Goal: Task Accomplishment & Management: Use online tool/utility

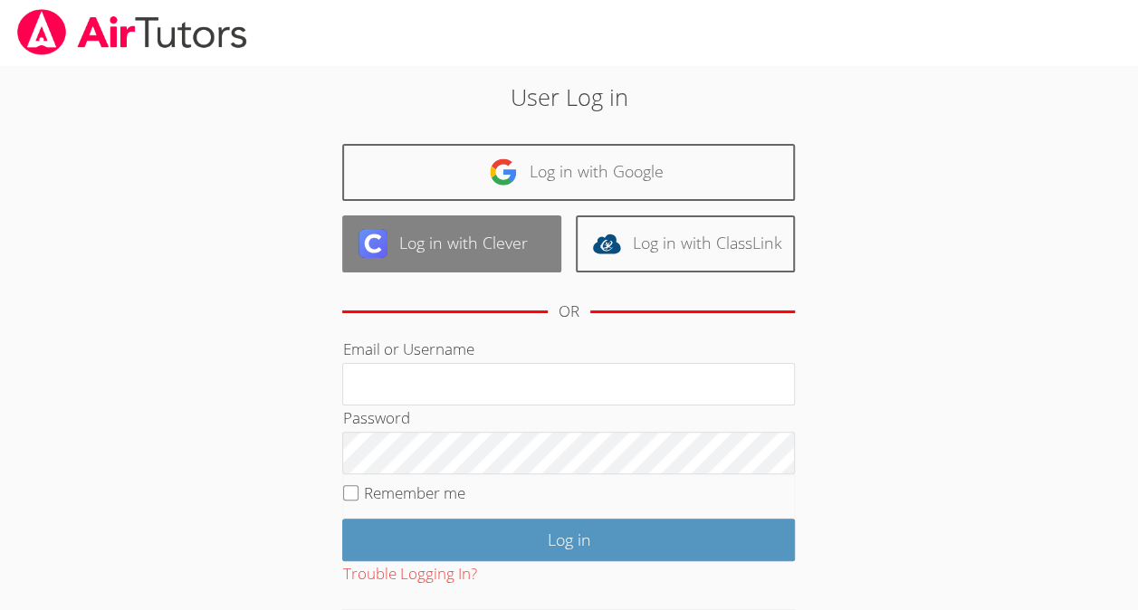
click at [438, 255] on link "Log in with Clever" at bounding box center [451, 243] width 219 height 57
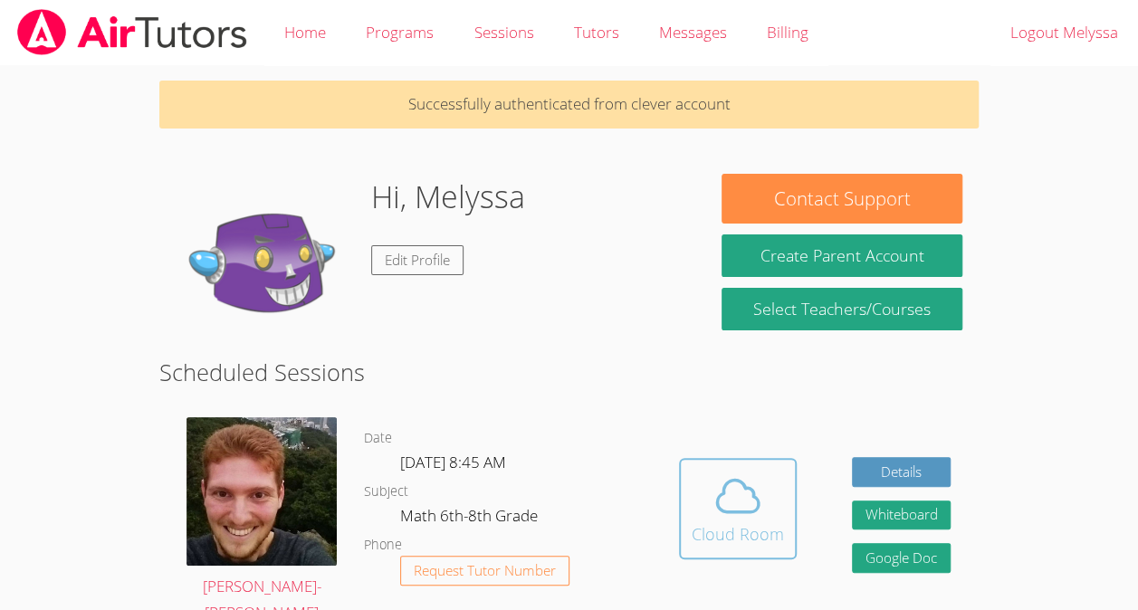
click at [747, 511] on icon at bounding box center [738, 496] width 42 height 32
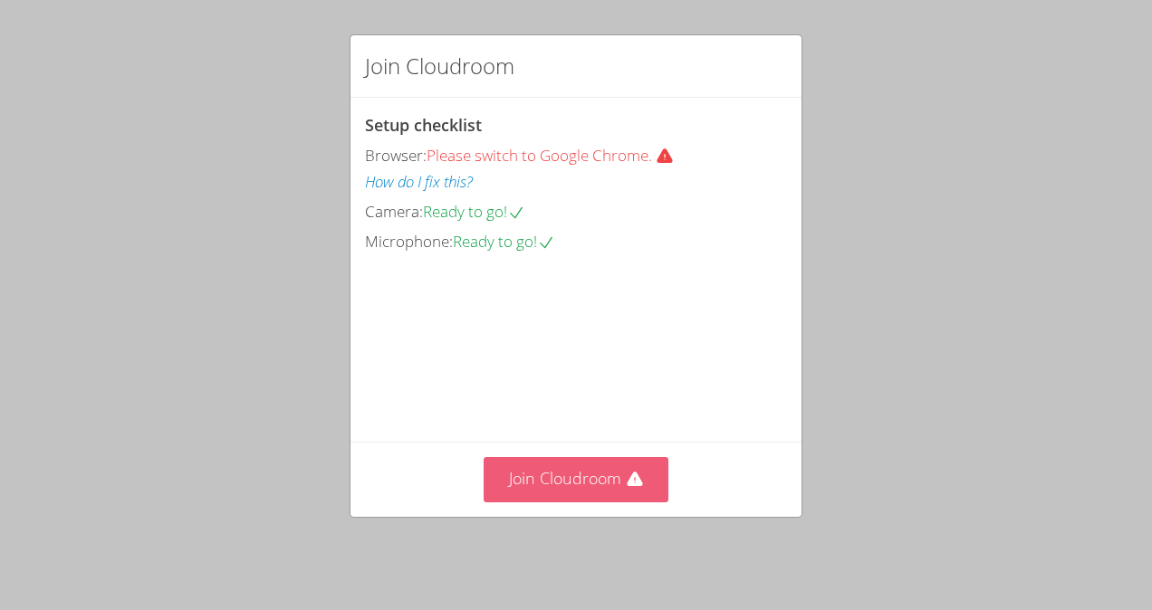
click at [536, 480] on button "Join Cloudroom" at bounding box center [576, 479] width 186 height 44
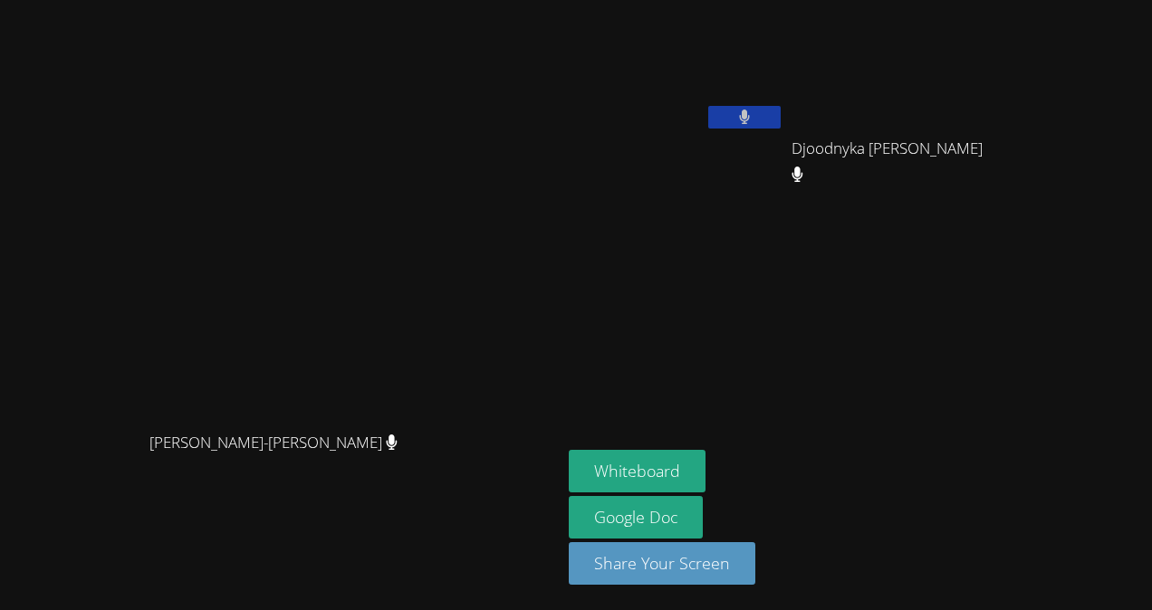
click at [1014, 244] on aside "Melyssa Nunes Dos Santos Djoodnyka Dorvilus Djoodnyka Dorvilus Whiteboard Googl…" at bounding box center [787, 305] width 453 height 610
click at [705, 469] on button "Whiteboard" at bounding box center [637, 471] width 137 height 43
click at [1007, 194] on div "Djoodnyka Dorvilus" at bounding box center [898, 165] width 215 height 72
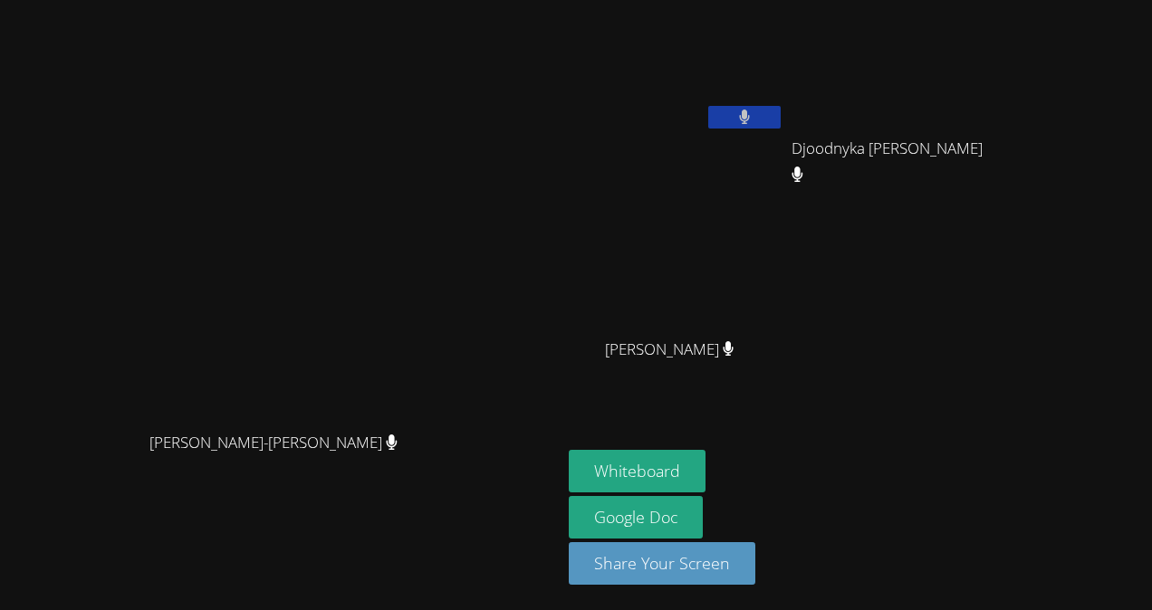
click at [784, 293] on video at bounding box center [676, 268] width 215 height 121
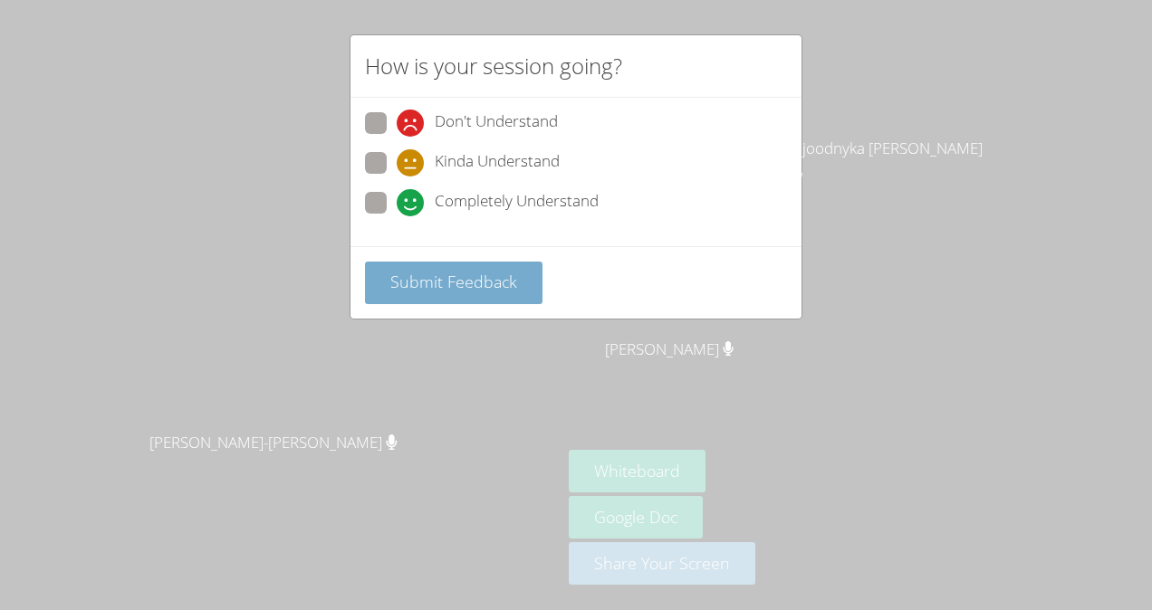
click at [524, 273] on button "Submit Feedback" at bounding box center [453, 283] width 177 height 43
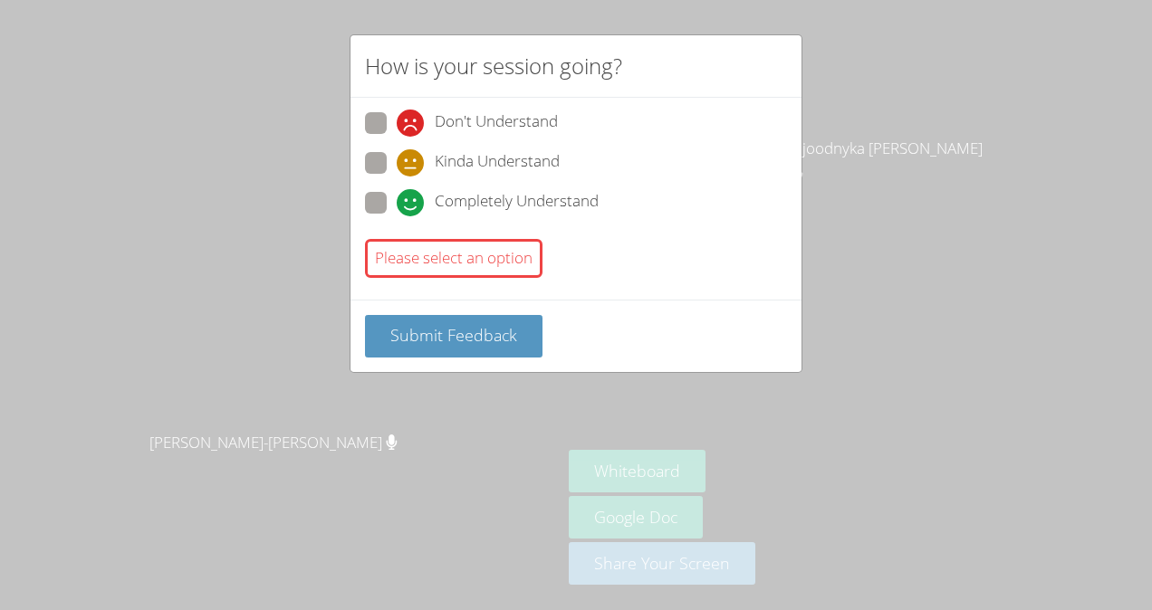
click at [412, 205] on icon at bounding box center [410, 202] width 27 height 27
click at [412, 205] on input "Completely Understand" at bounding box center [404, 199] width 15 height 15
radio input "true"
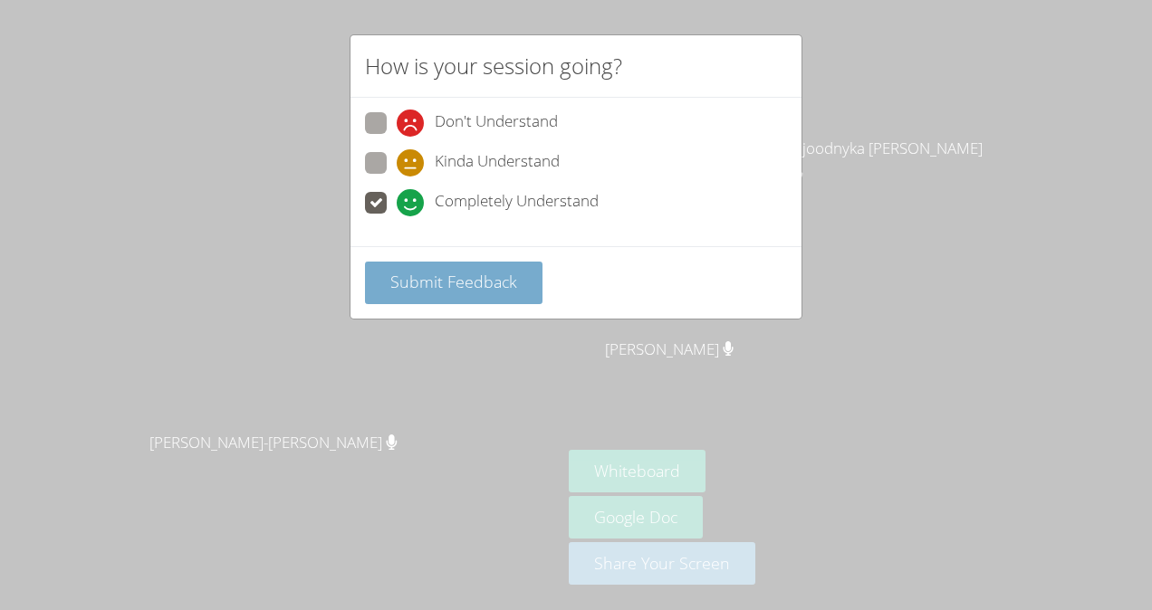
click at [433, 278] on span "Submit Feedback" at bounding box center [453, 282] width 127 height 22
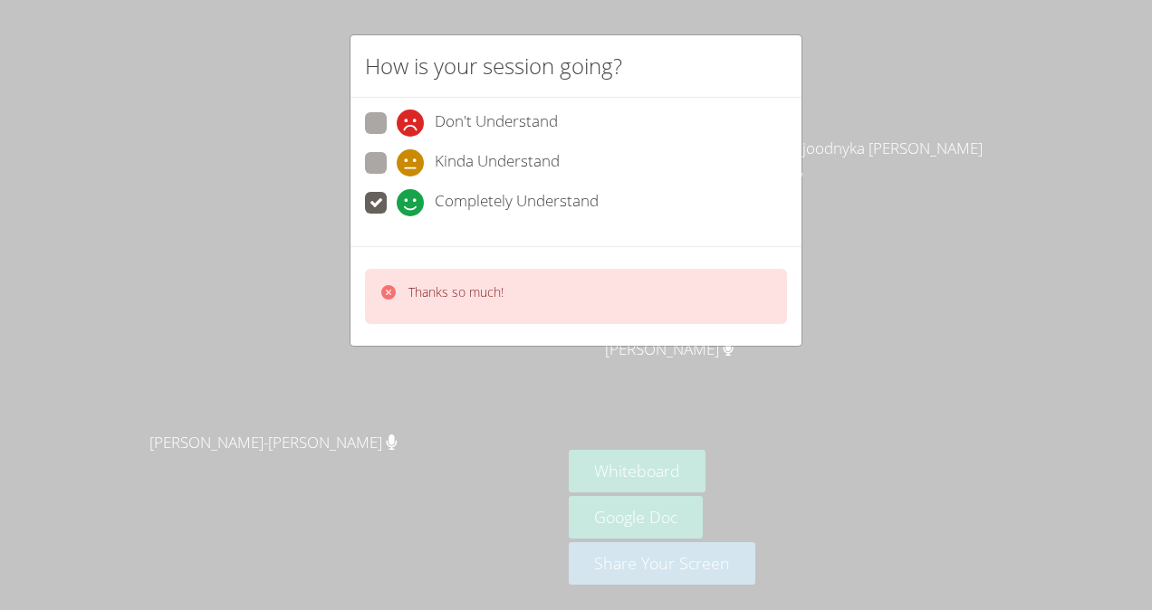
click at [389, 288] on icon at bounding box center [388, 292] width 18 height 18
click at [397, 177] on span at bounding box center [397, 177] width 0 height 0
click at [397, 156] on input "Kinda Understand" at bounding box center [404, 159] width 15 height 15
radio input "true"
